Goal: Task Accomplishment & Management: Manage account settings

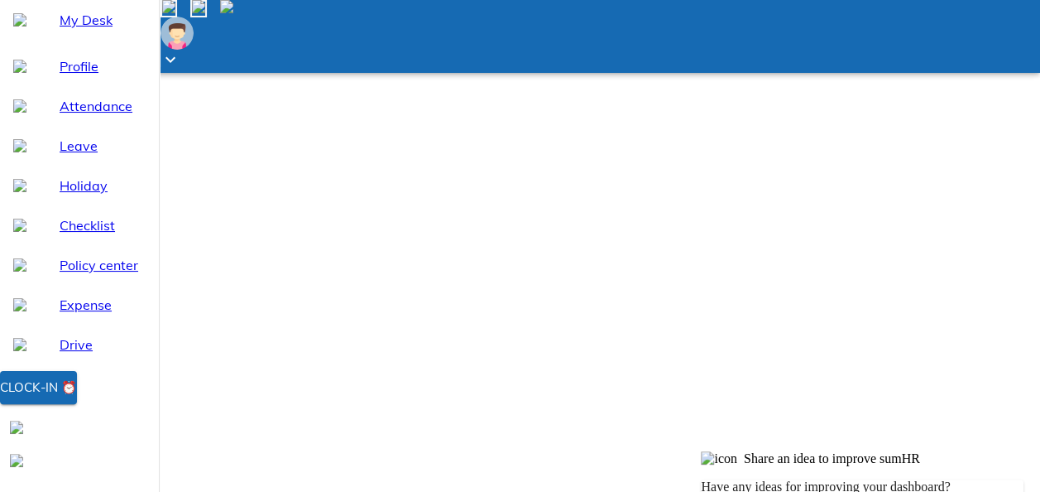
scroll to position [166, 0]
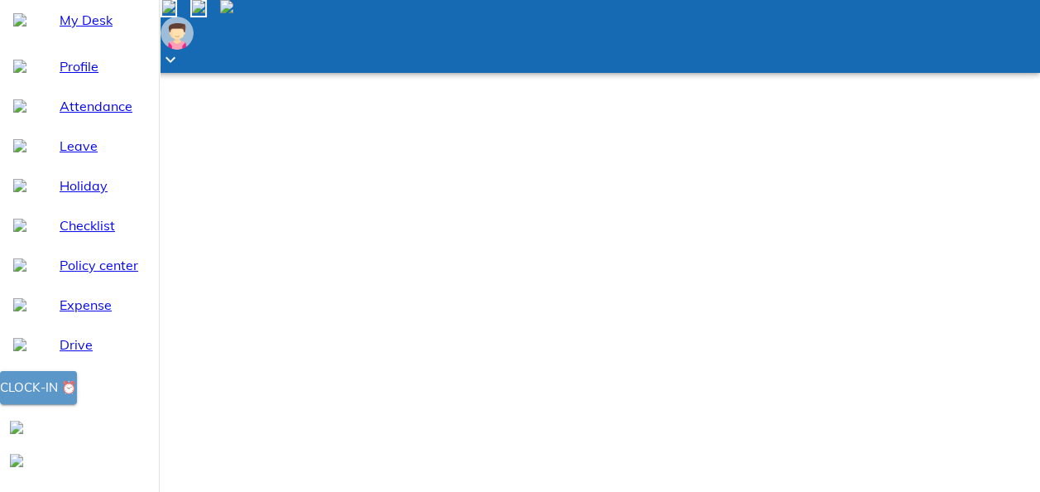
click at [77, 404] on button "Clock-in ⏰" at bounding box center [38, 387] width 77 height 33
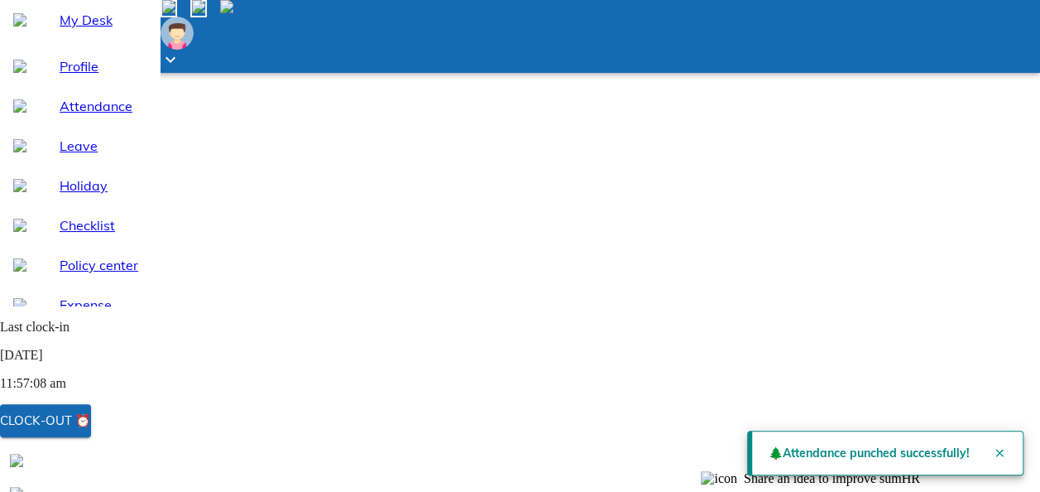
scroll to position [212, 0]
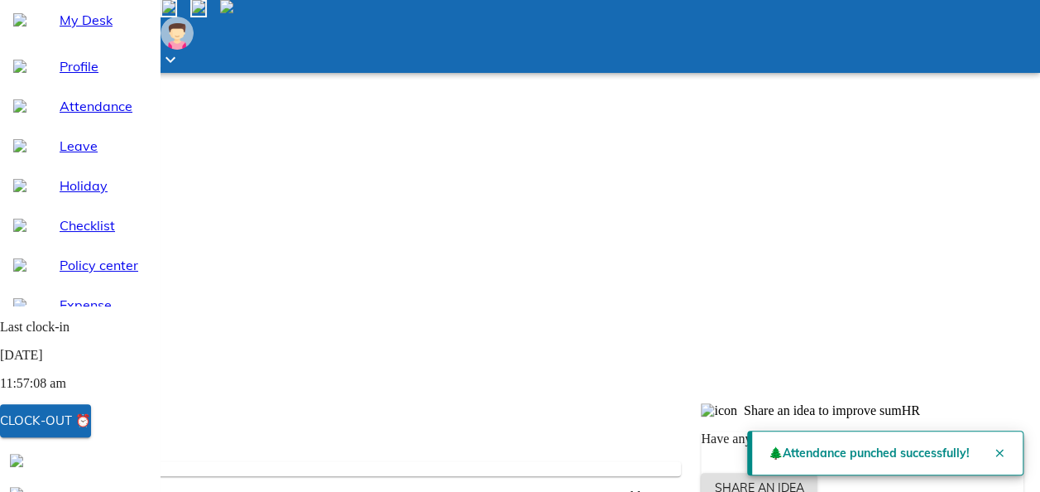
click at [111, 76] on span "Profile" at bounding box center [103, 66] width 86 height 20
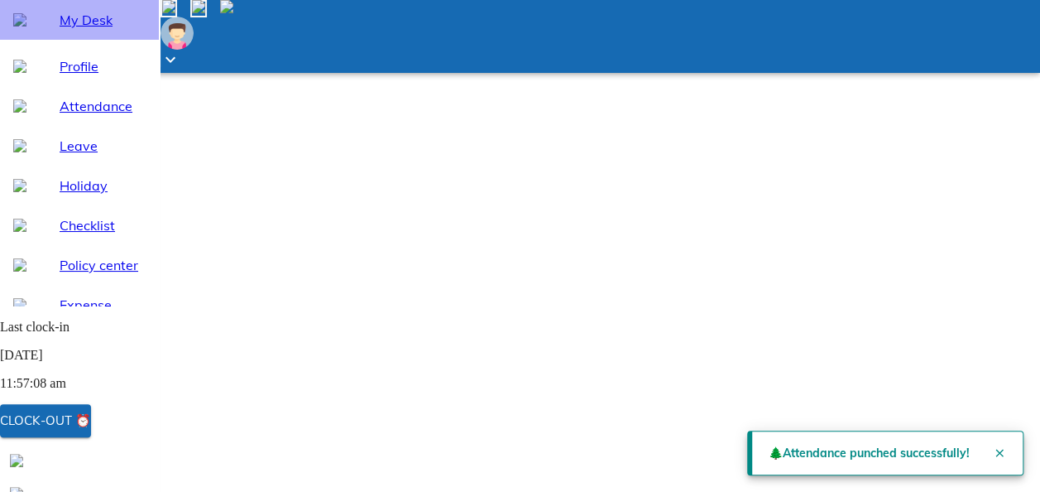
click at [115, 30] on span "My Desk" at bounding box center [103, 20] width 86 height 20
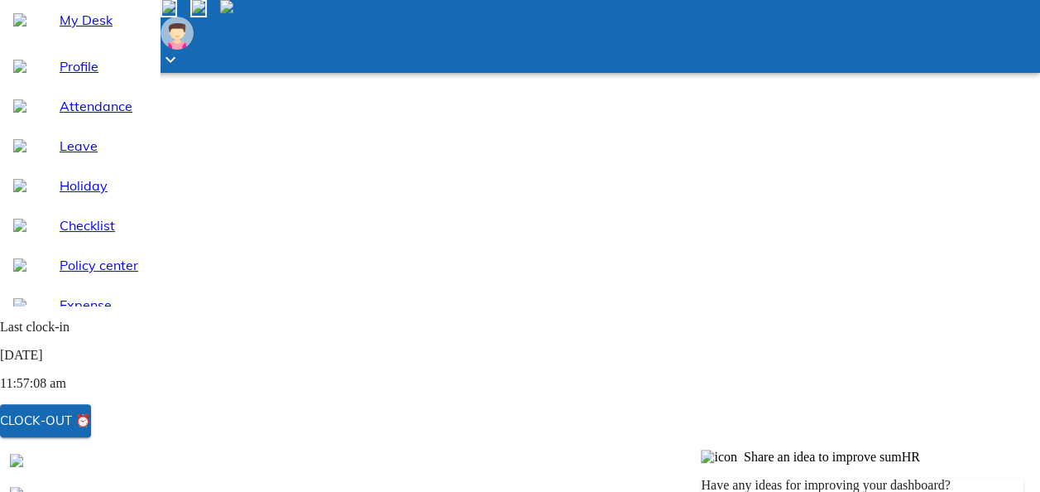
click at [44, 166] on div "Leave" at bounding box center [79, 146] width 159 height 40
select select "8"
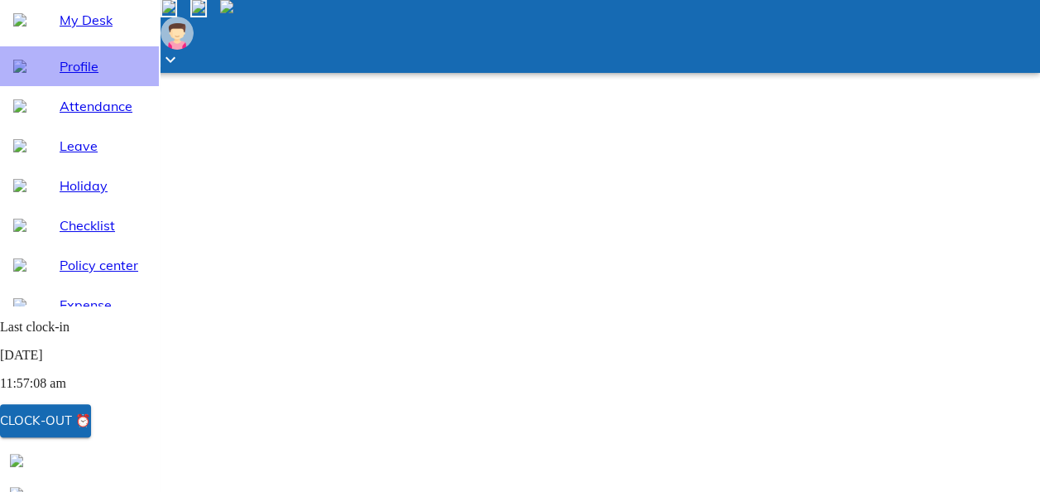
click at [79, 76] on span "Profile" at bounding box center [103, 66] width 86 height 20
click at [60, 30] on span "My Desk" at bounding box center [103, 20] width 86 height 20
